Goal: Task Accomplishment & Management: Manage account settings

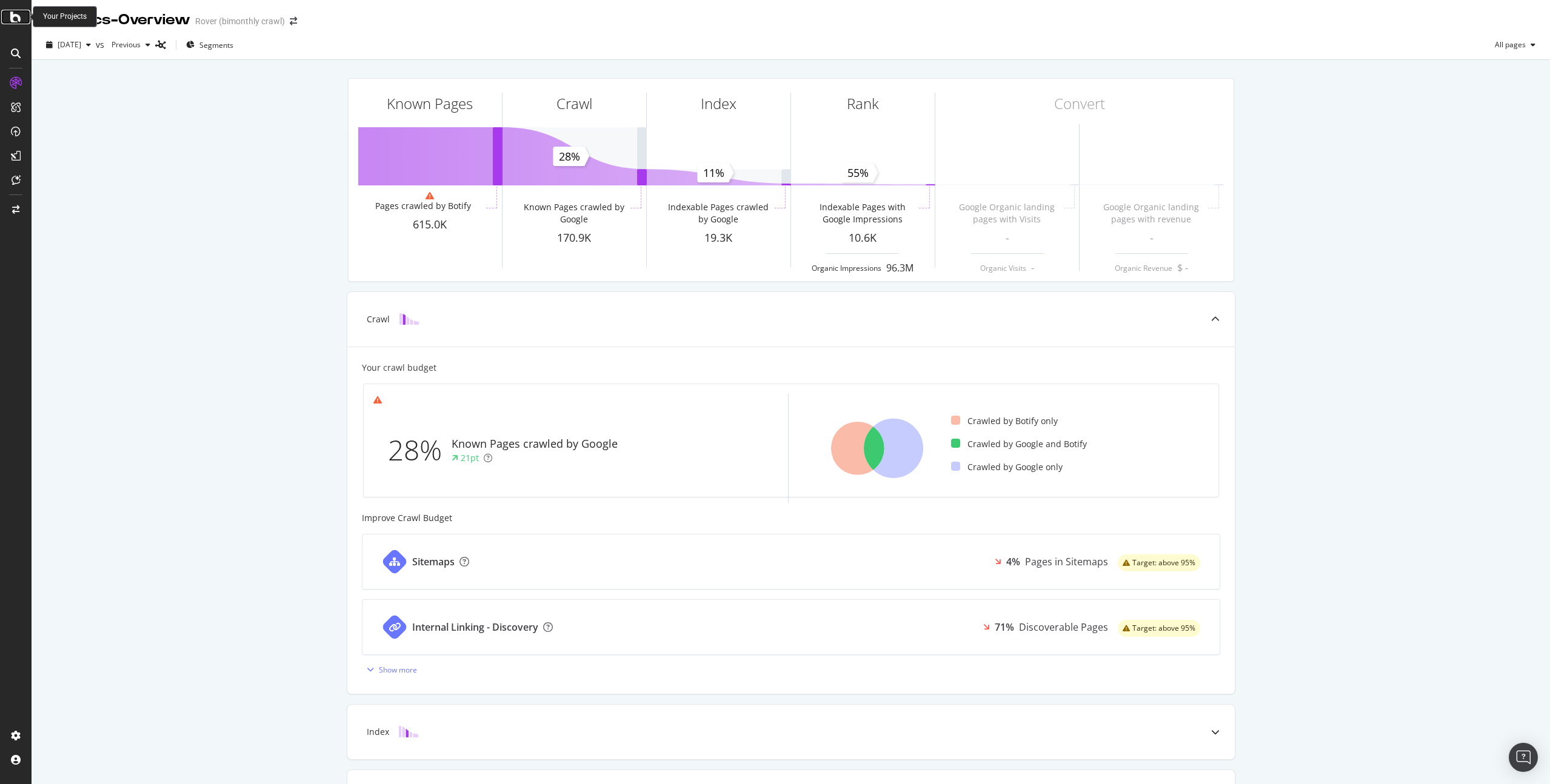
click at [16, 9] on icon at bounding box center [16, 16] width 11 height 15
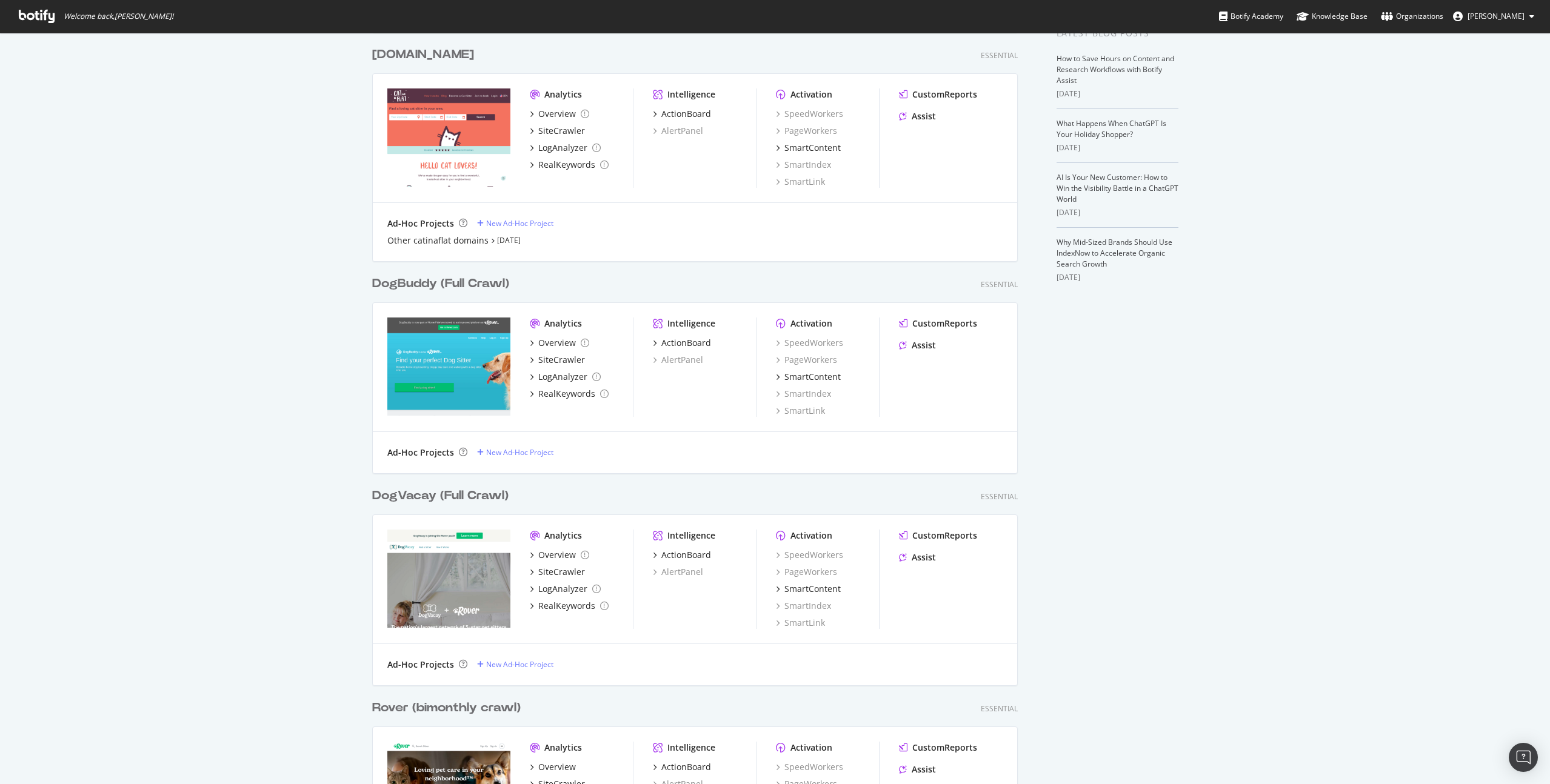
scroll to position [257, 0]
click at [1417, 137] on div "My Web Properties Most recent crawl [DOMAIN_NAME] Essential Analytics Overview …" at bounding box center [775, 345] width 1550 height 1140
click at [399, 49] on div "[DOMAIN_NAME]" at bounding box center [423, 54] width 102 height 17
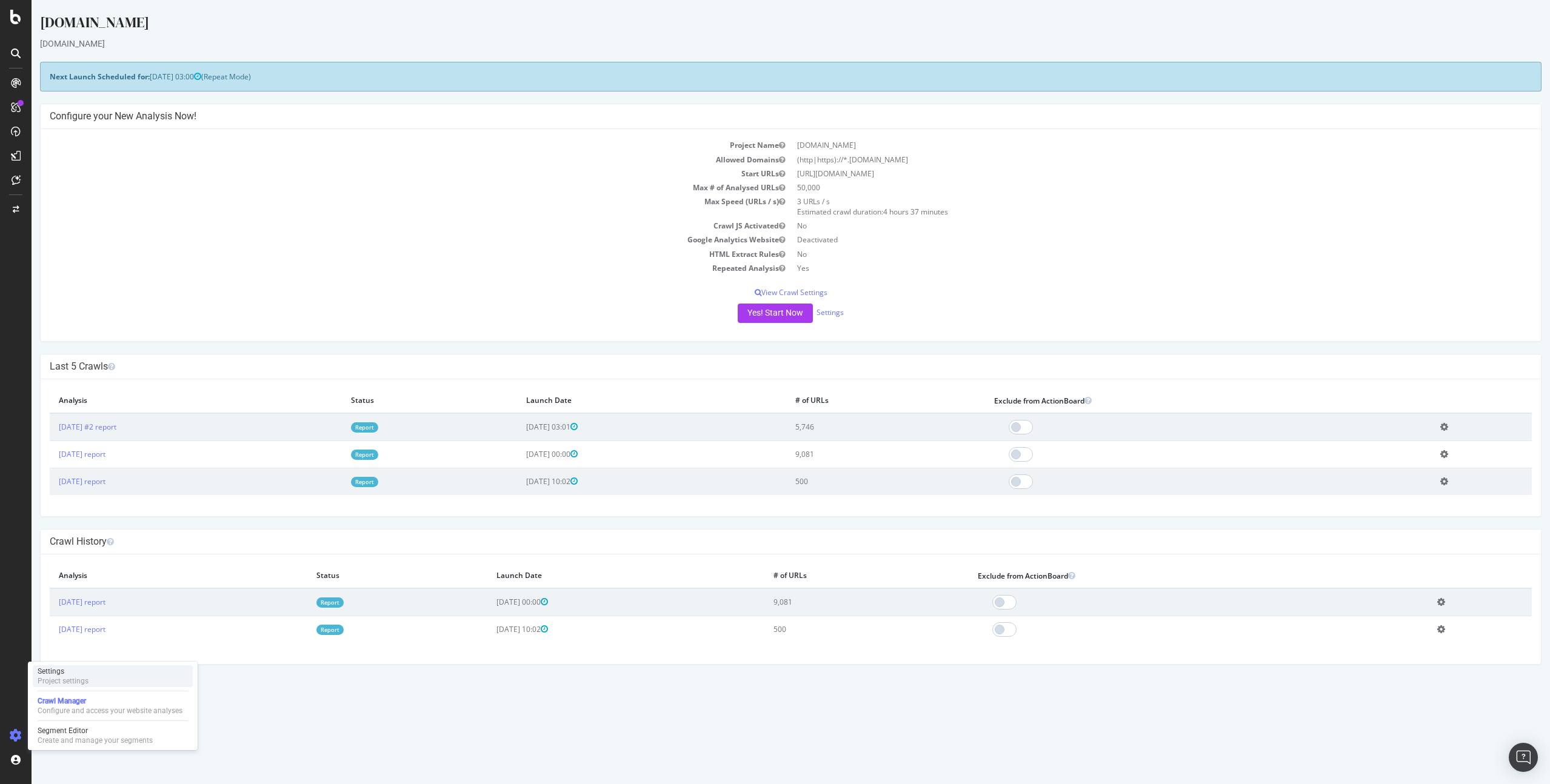
click at [95, 683] on div "Settings Project settings" at bounding box center [113, 676] width 160 height 22
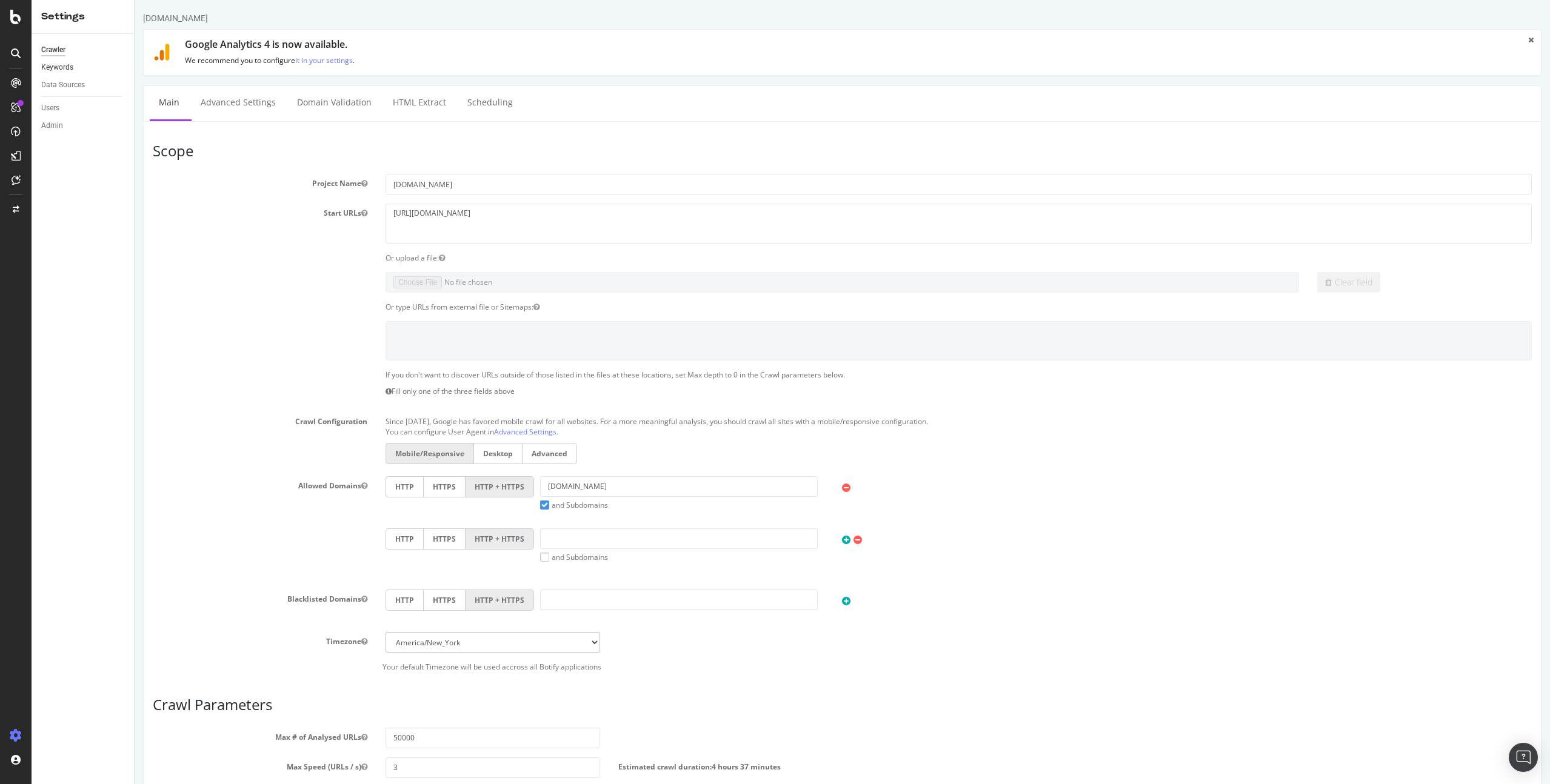
click at [72, 67] on link "Keywords" at bounding box center [84, 67] width 84 height 13
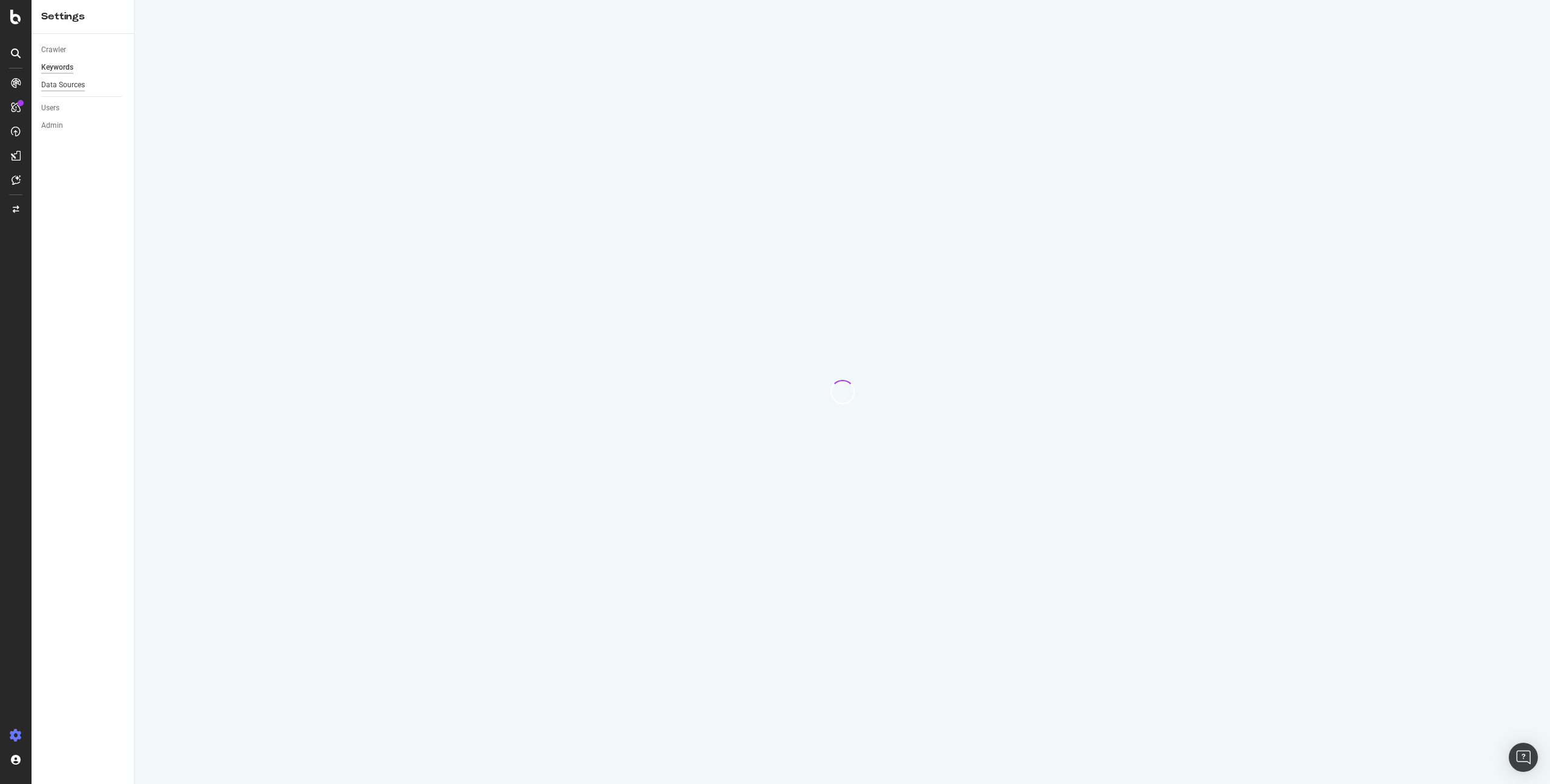
click at [68, 85] on div "Data Sources" at bounding box center [63, 85] width 44 height 13
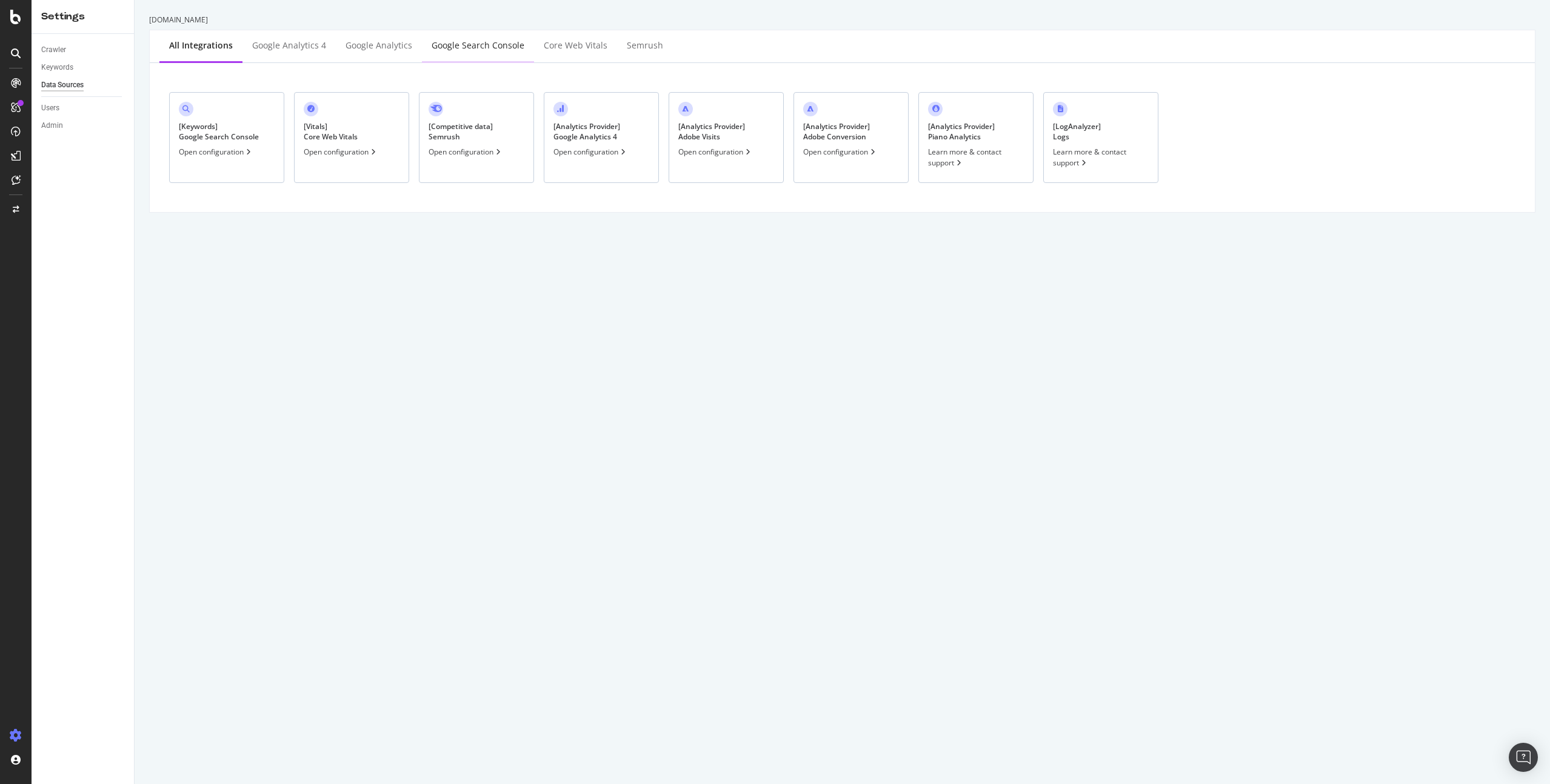
click at [493, 48] on div "Google Search Console" at bounding box center [478, 46] width 93 height 12
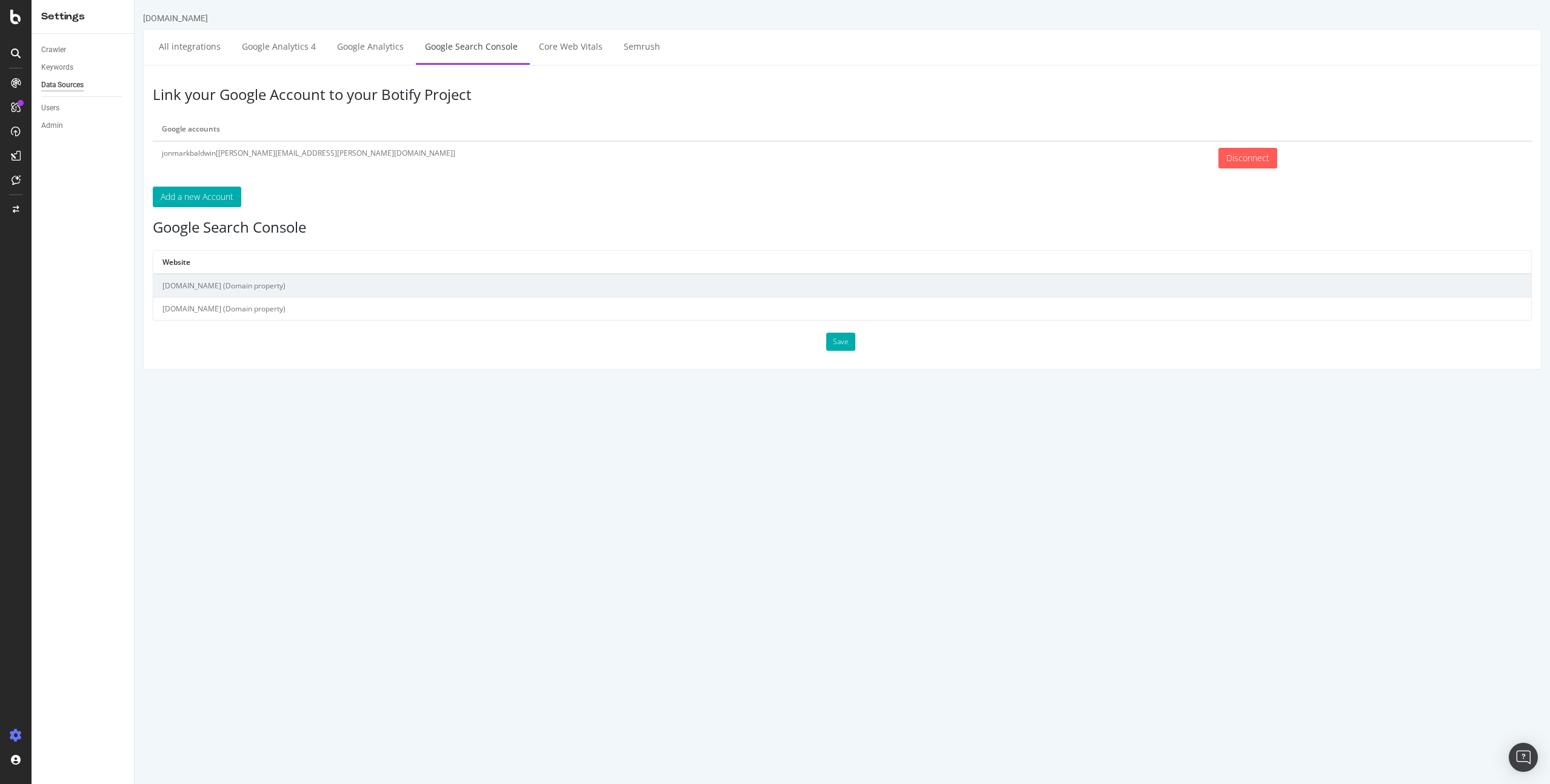
click at [296, 382] on html "[DOMAIN_NAME] All integrations Google Analytics 4 Google Analytics Google Searc…" at bounding box center [842, 191] width 1416 height 382
